Goal: Find specific page/section: Find specific page/section

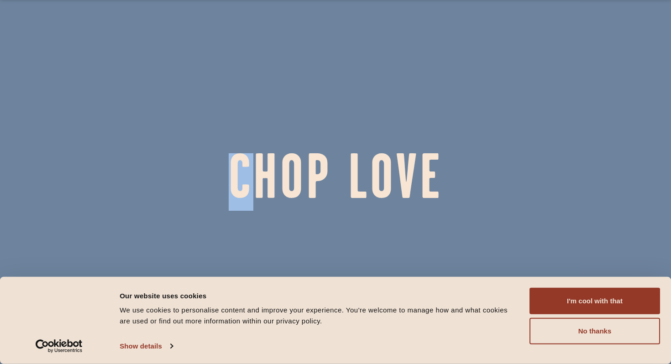
drag, startPoint x: 0, startPoint y: 0, endPoint x: 290, endPoint y: 77, distance: 299.7
click at [290, 77] on section "Chop Love" at bounding box center [335, 182] width 671 height 364
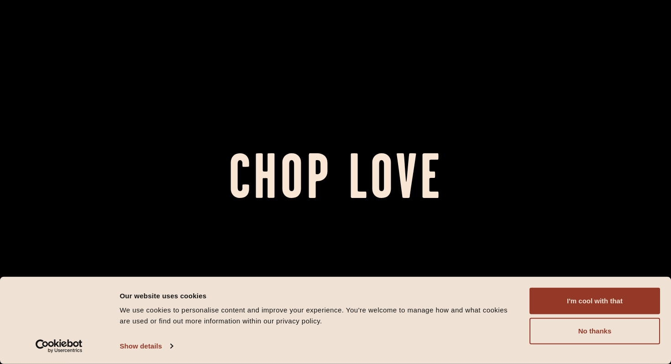
click at [454, 223] on div at bounding box center [335, 182] width 671 height 364
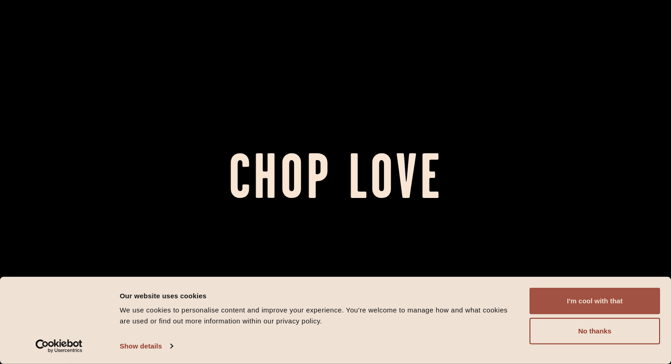
click at [559, 295] on button "I'm cool with that" at bounding box center [594, 301] width 131 height 26
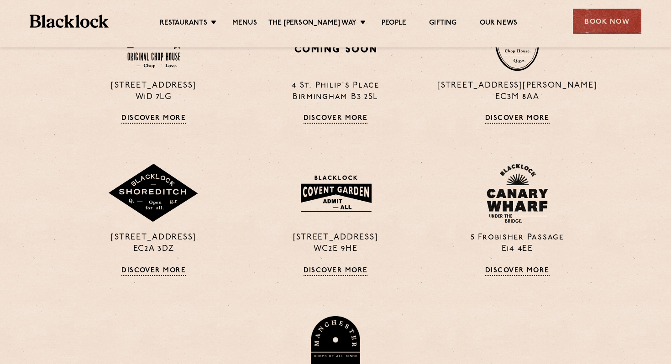
scroll to position [719, 0]
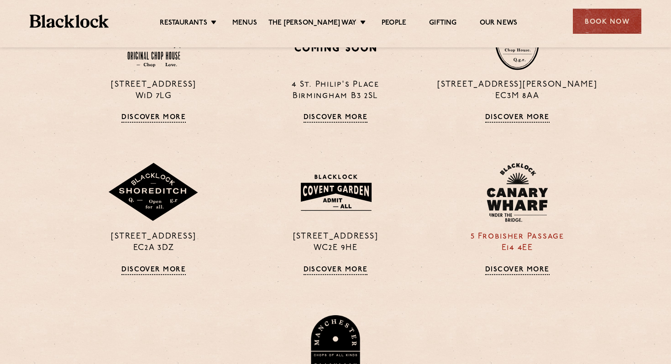
click at [528, 200] on img at bounding box center [516, 192] width 61 height 59
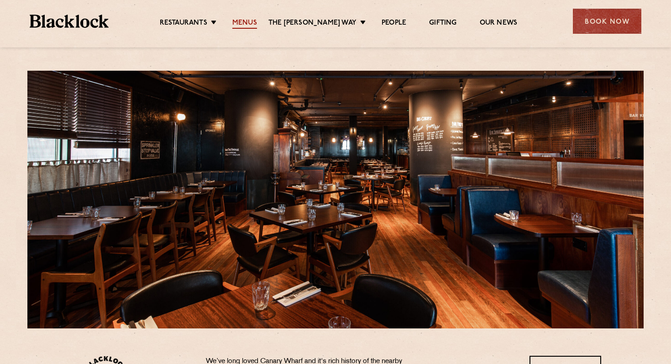
click at [252, 22] on link "Menus" at bounding box center [244, 24] width 25 height 10
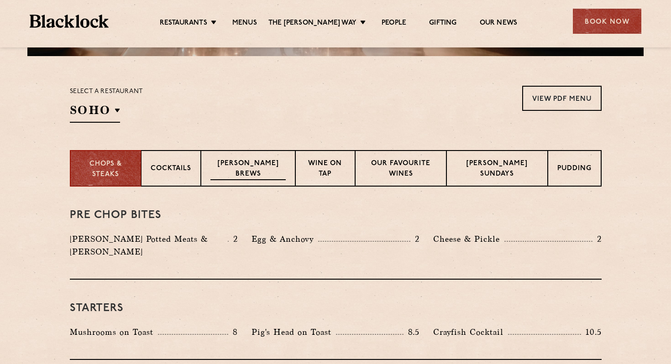
scroll to position [273, 0]
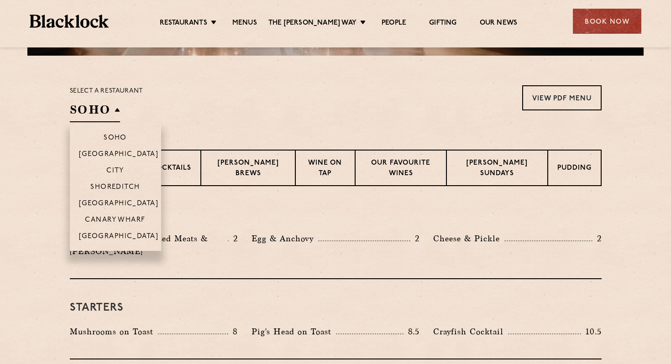
click at [113, 110] on h2 "SOHO" at bounding box center [95, 112] width 50 height 21
click at [121, 214] on li "Canary Wharf" at bounding box center [115, 219] width 91 height 16
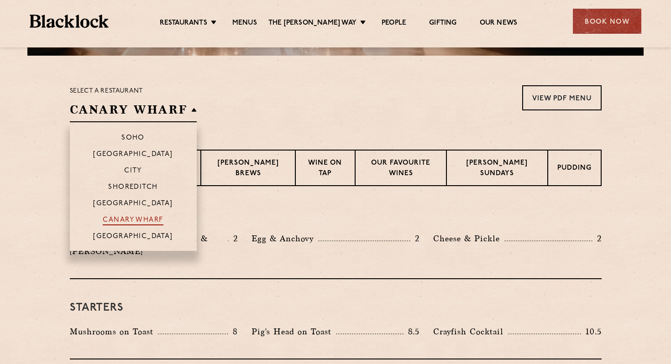
click at [125, 220] on p "Canary Wharf" at bounding box center [133, 220] width 60 height 9
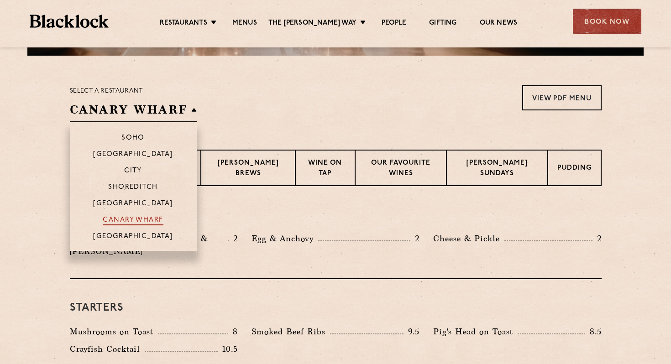
click at [120, 221] on p "Canary Wharf" at bounding box center [133, 220] width 60 height 9
click at [142, 222] on p "Canary Wharf" at bounding box center [133, 220] width 60 height 9
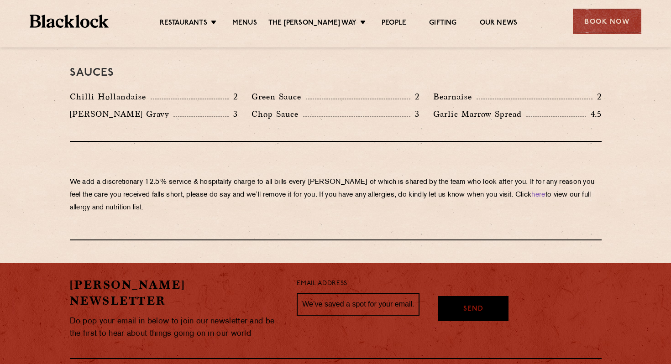
scroll to position [1544, 0]
